Goal: Task Accomplishment & Management: Manage account settings

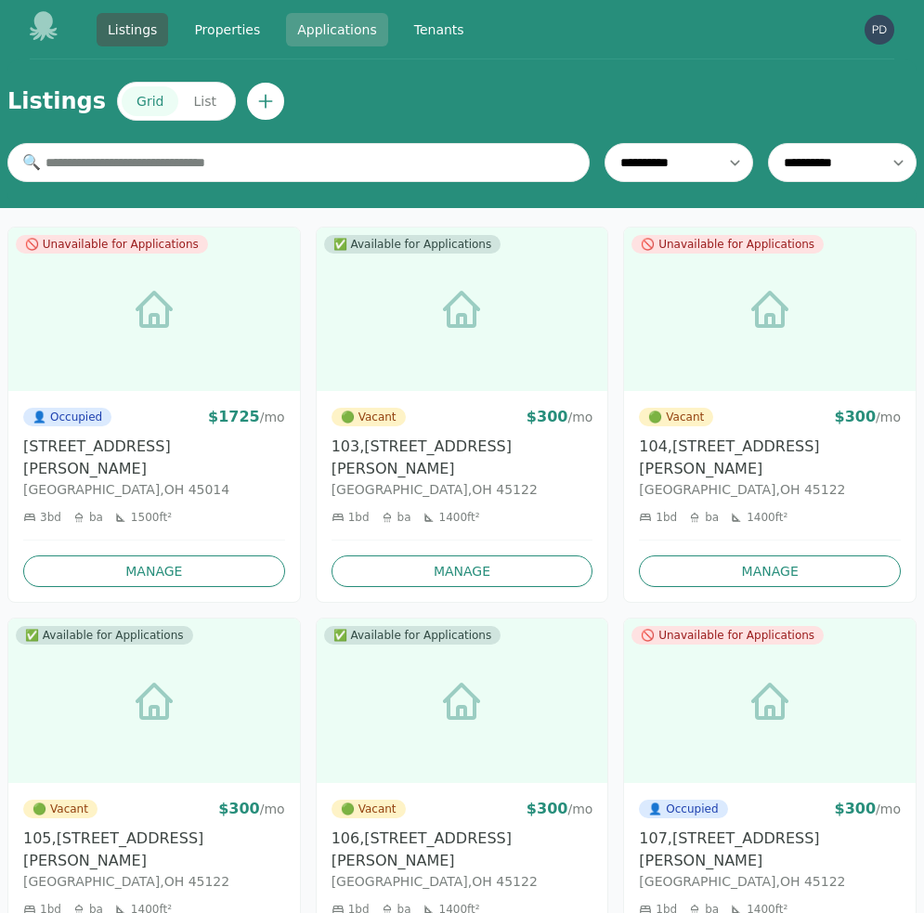
click at [338, 30] on link "Applications" at bounding box center [337, 29] width 102 height 33
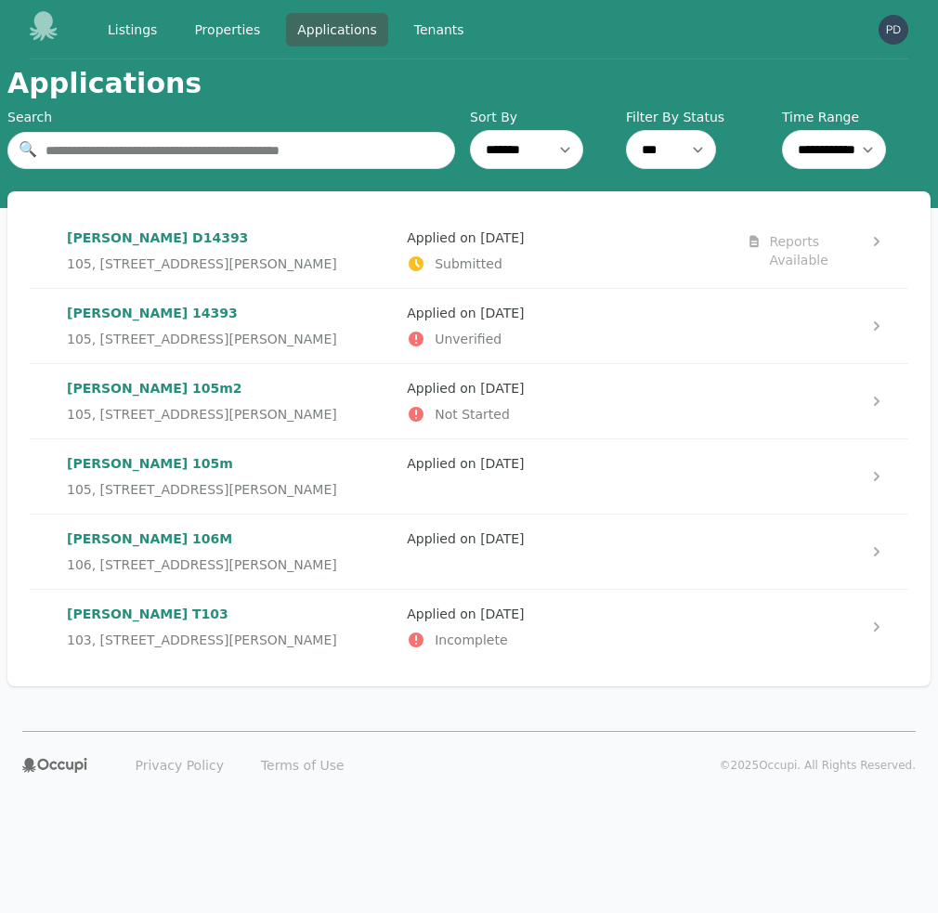
click at [620, 256] on p "Submitted" at bounding box center [569, 263] width 325 height 19
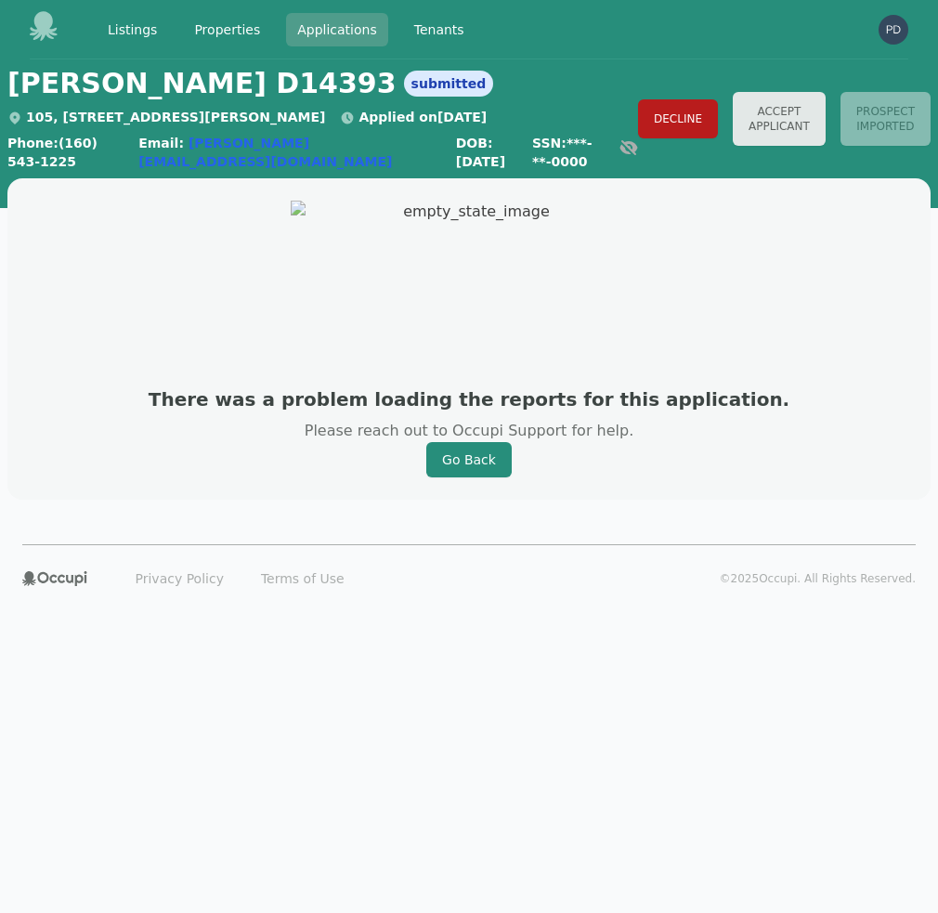
click at [349, 30] on link "Applications" at bounding box center [337, 29] width 102 height 33
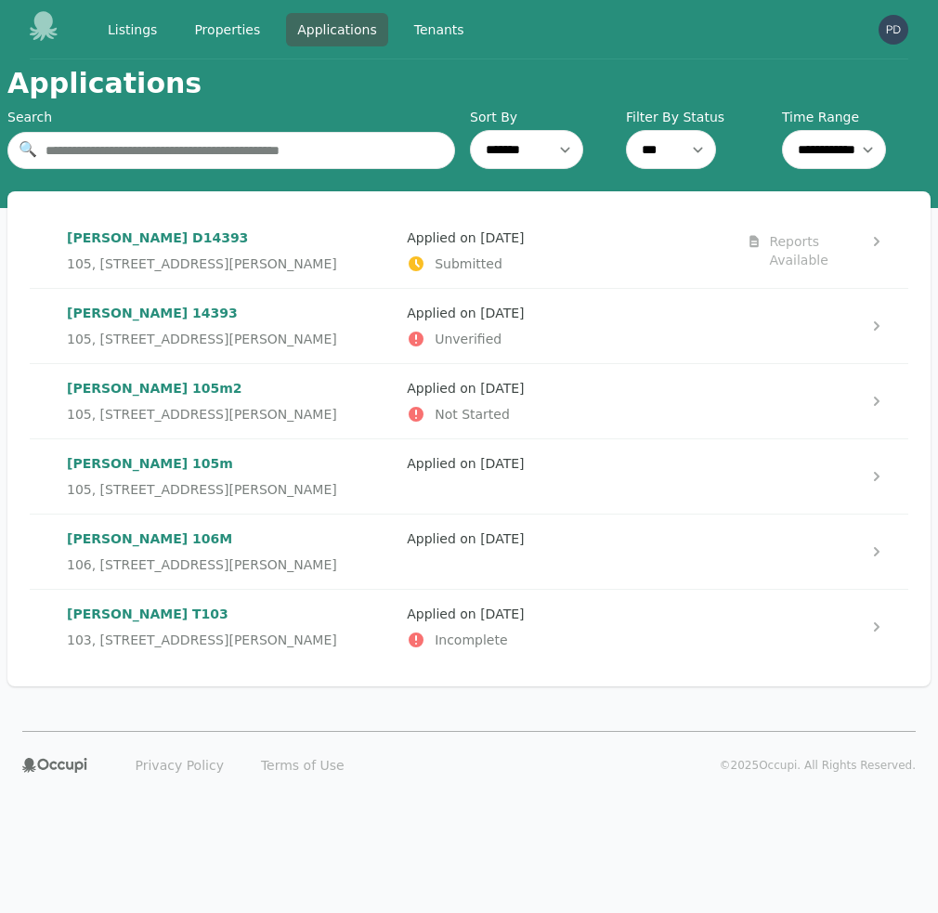
click at [647, 472] on p "Applied on [DATE]" at bounding box center [569, 463] width 325 height 19
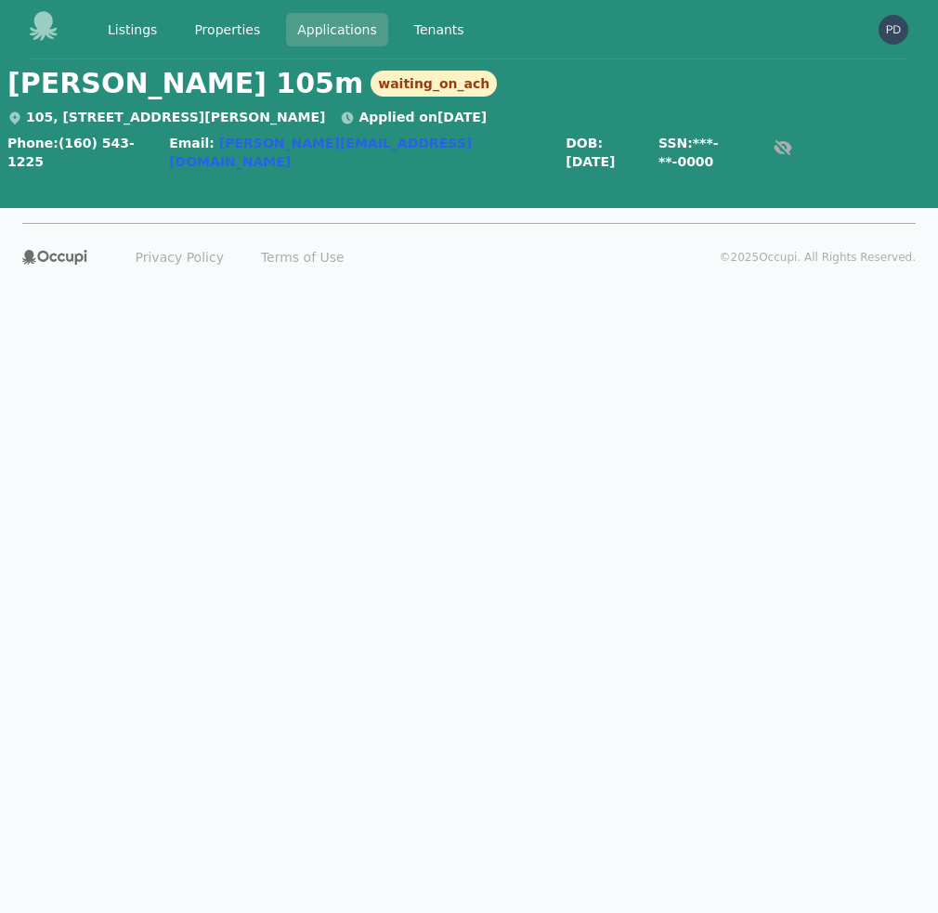
click at [348, 27] on link "Applications" at bounding box center [337, 29] width 102 height 33
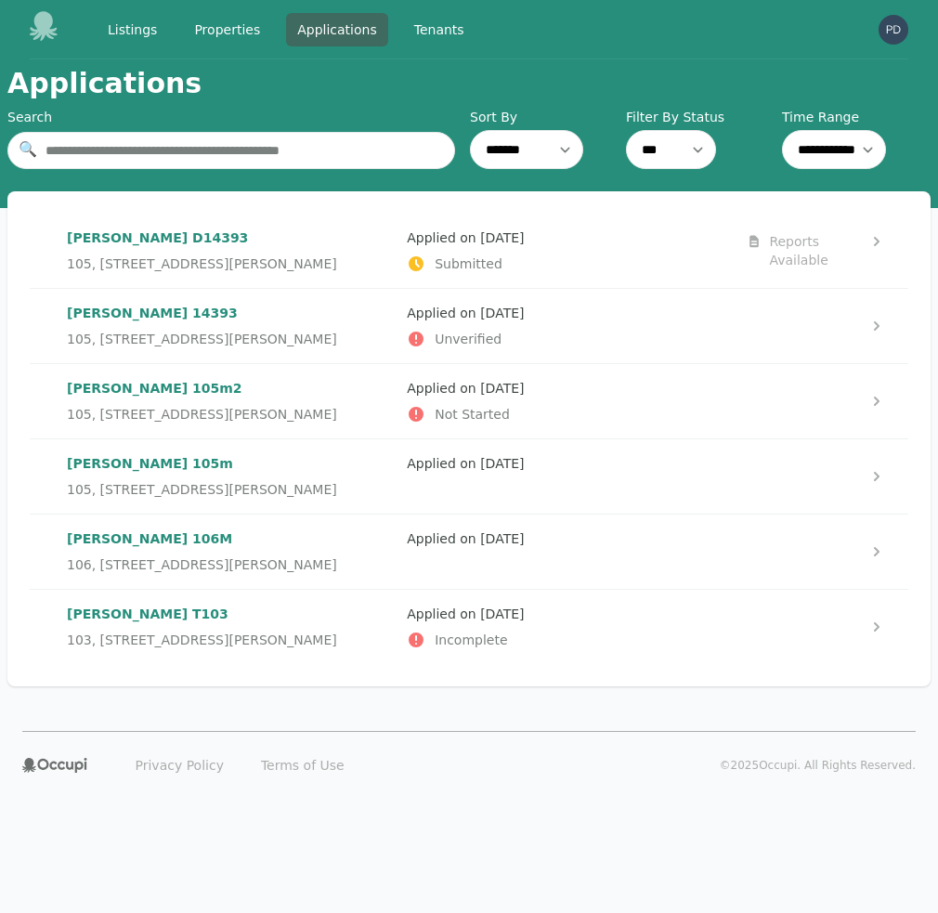
click at [798, 243] on div "Reports Available" at bounding box center [814, 250] width 91 height 37
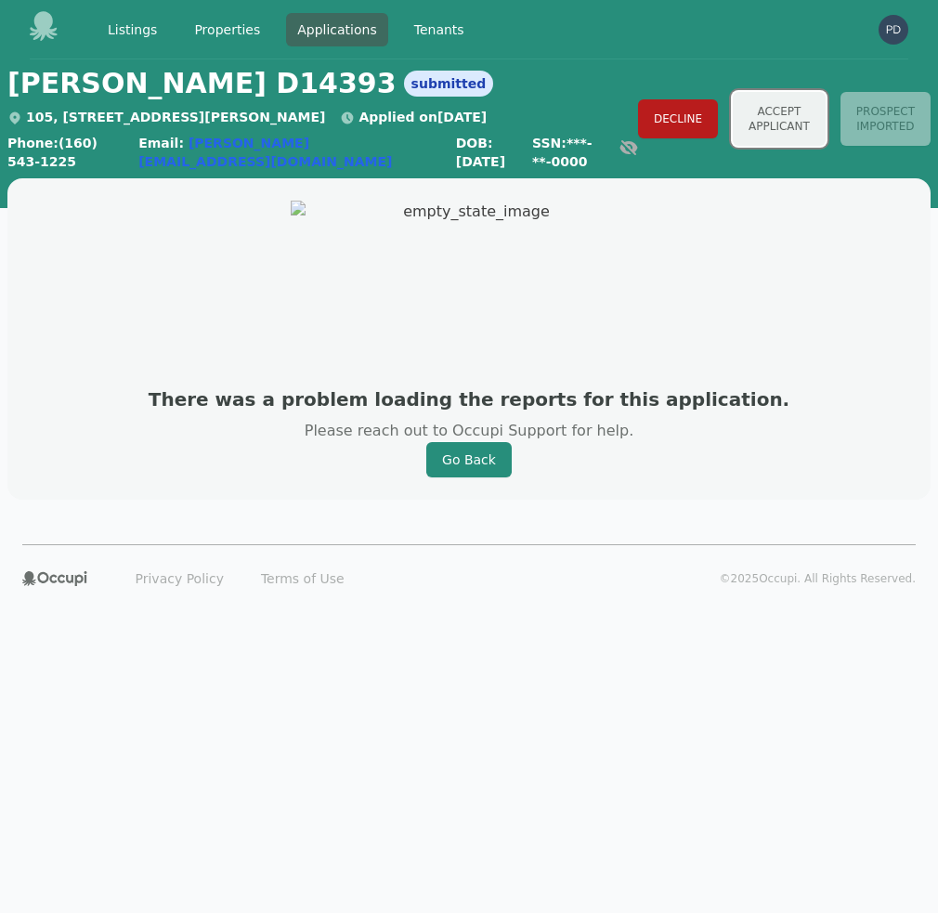
click at [737, 126] on button "Accept Applicant" at bounding box center [779, 119] width 93 height 54
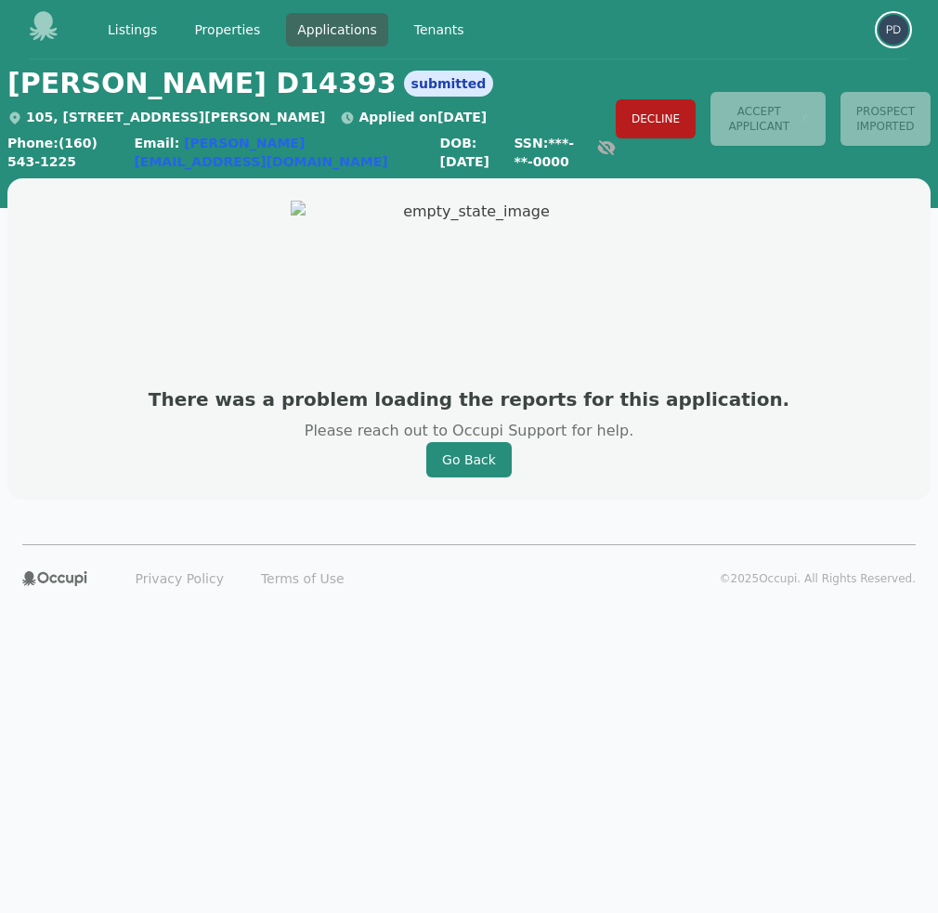
click at [889, 32] on img "button" at bounding box center [894, 30] width 30 height 30
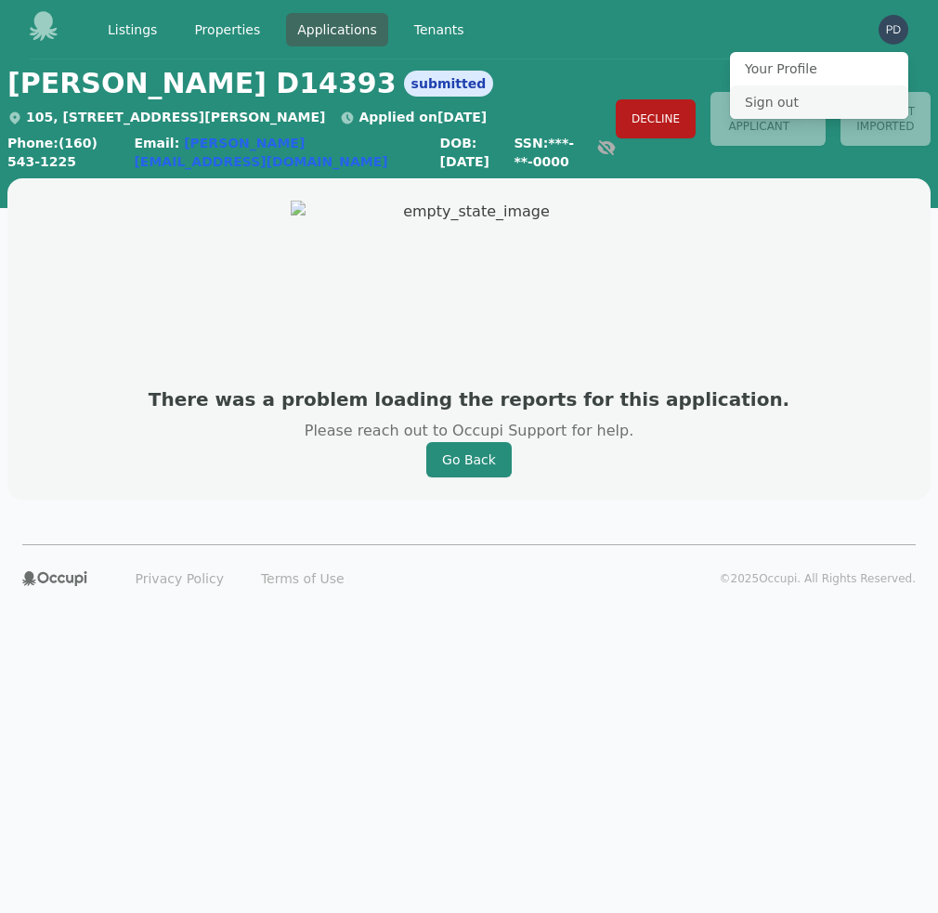
click at [774, 100] on button "Sign out" at bounding box center [819, 101] width 178 height 33
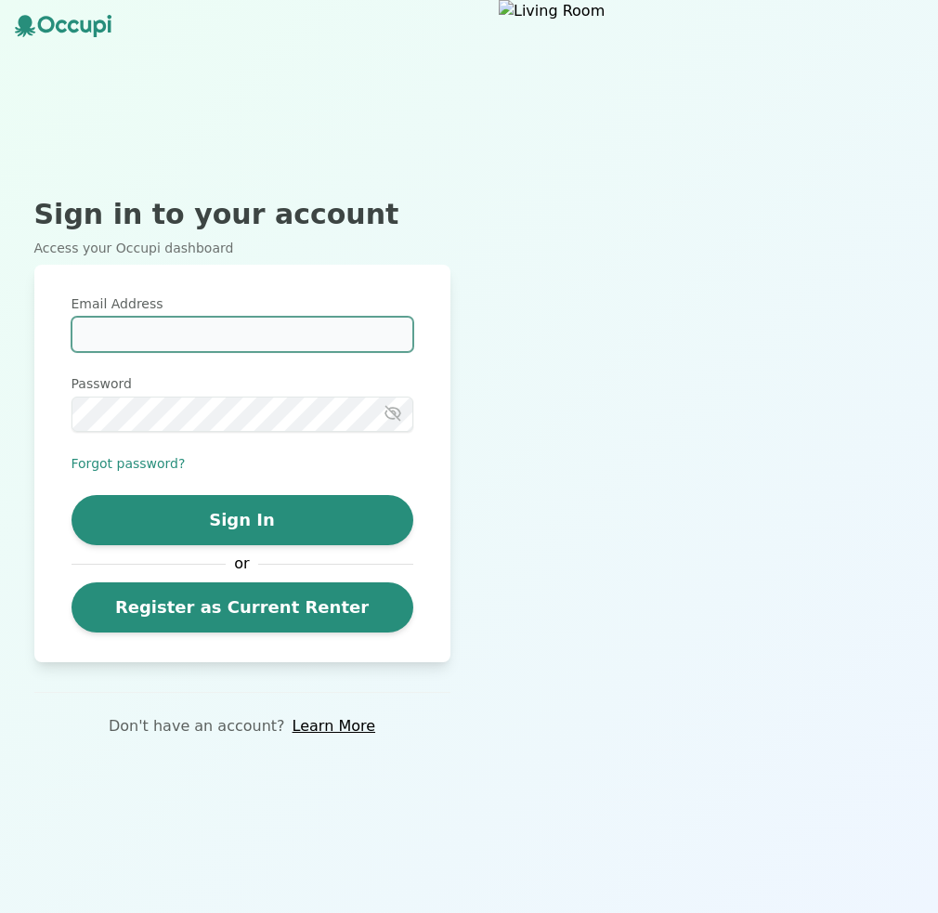
click at [254, 340] on input "Email Address" at bounding box center [243, 334] width 342 height 35
type input "**********"
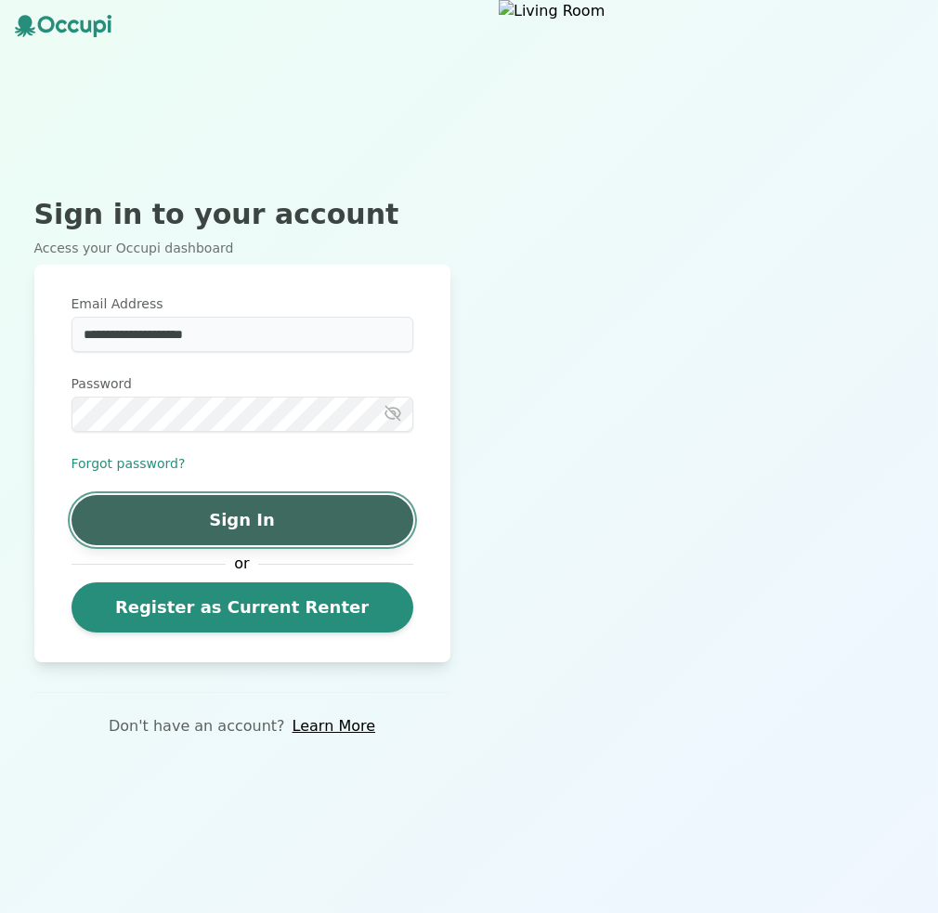
click at [265, 511] on button "Sign In" at bounding box center [243, 520] width 342 height 50
